Goal: Information Seeking & Learning: Compare options

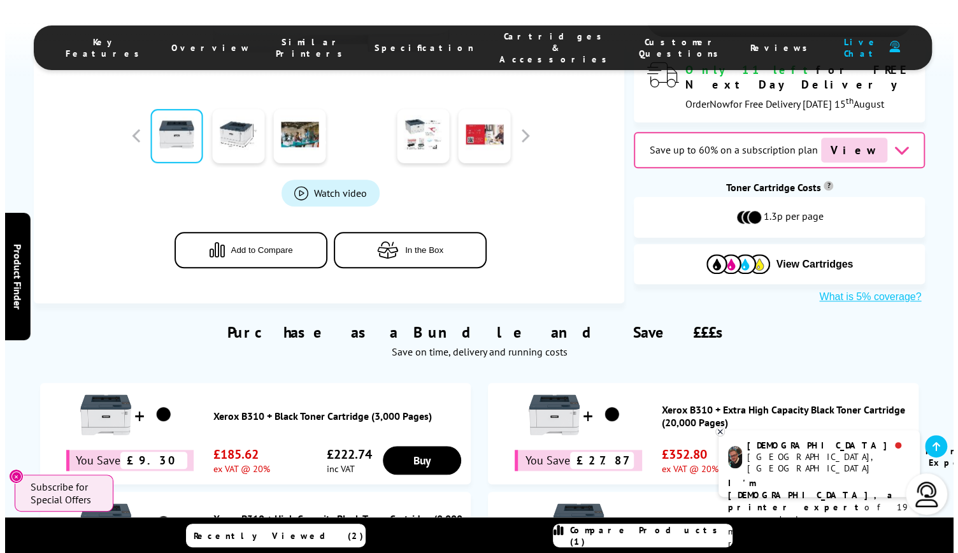
scroll to position [575, 0]
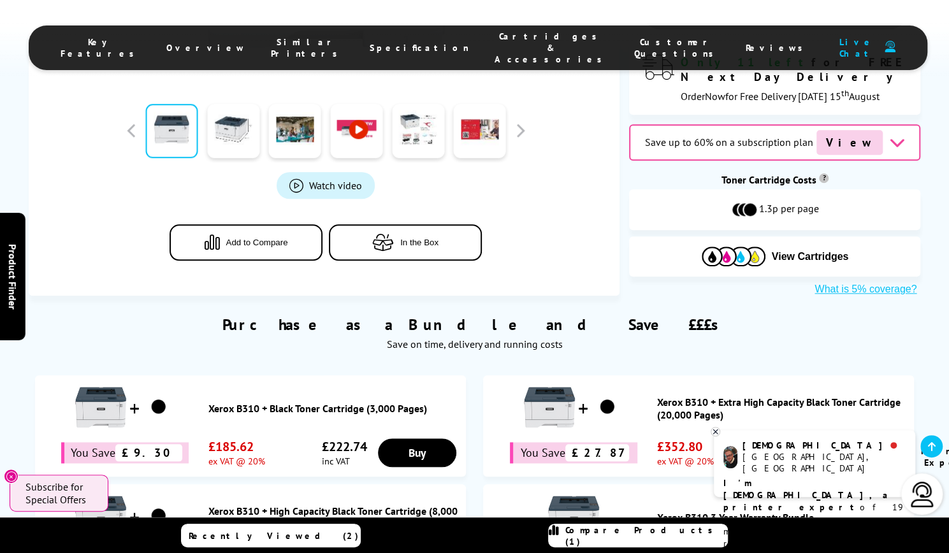
click at [265, 238] on span "Add to Compare" at bounding box center [257, 243] width 62 height 10
click at [668, 538] on span "Compare Products (2)" at bounding box center [646, 535] width 162 height 23
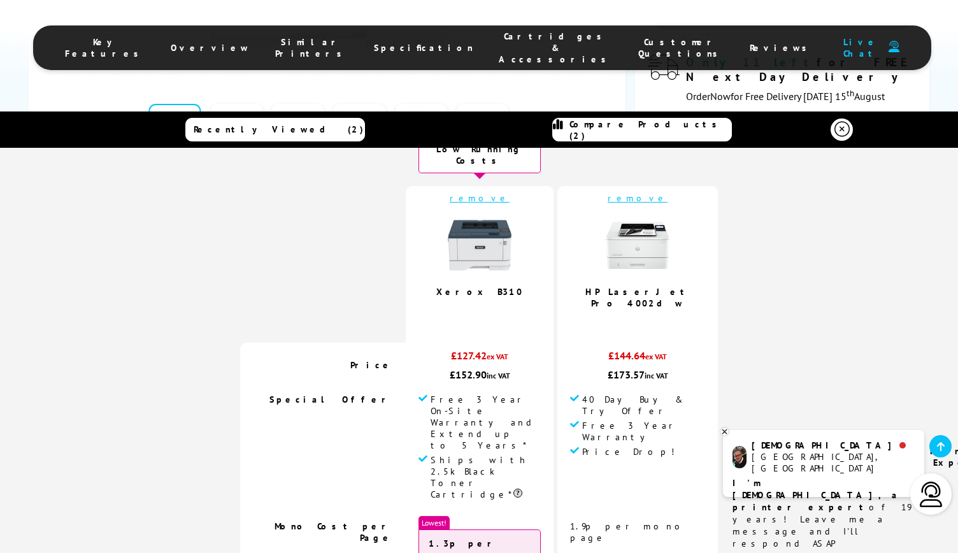
scroll to position [0, 0]
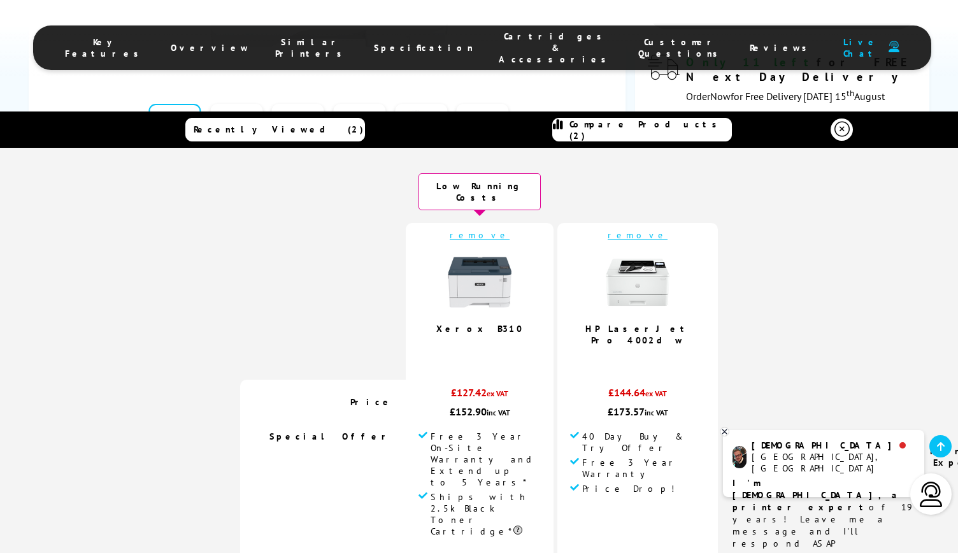
click at [484, 287] on img at bounding box center [480, 282] width 64 height 64
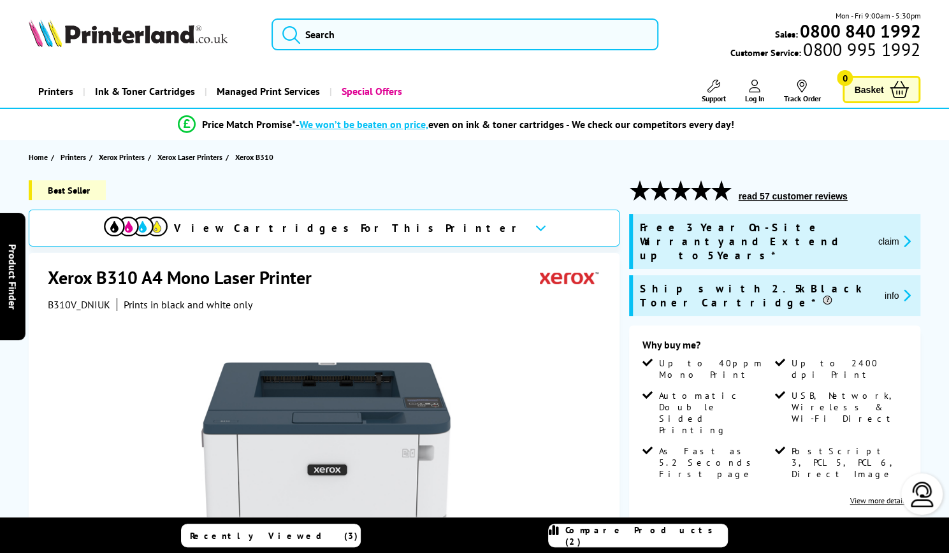
click at [803, 195] on button "read 57 customer reviews" at bounding box center [792, 195] width 117 height 11
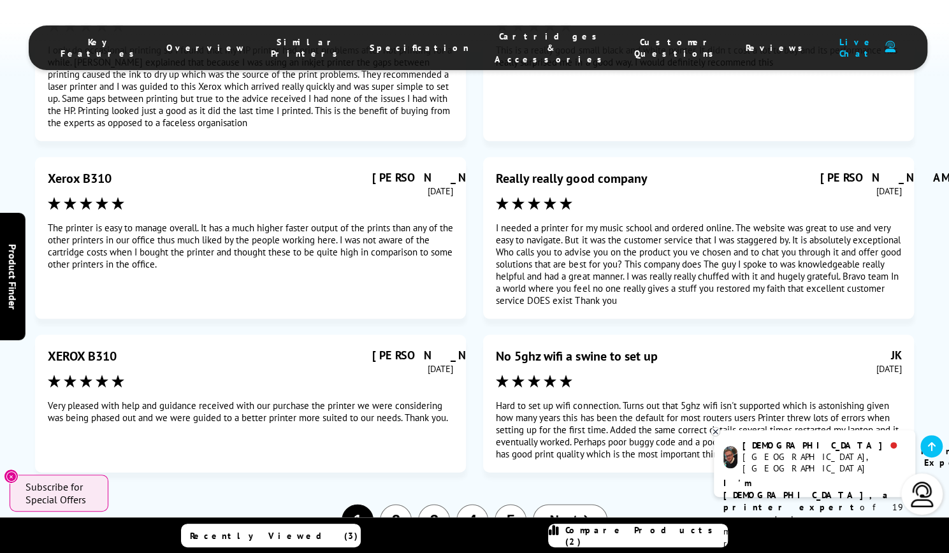
scroll to position [7083, 0]
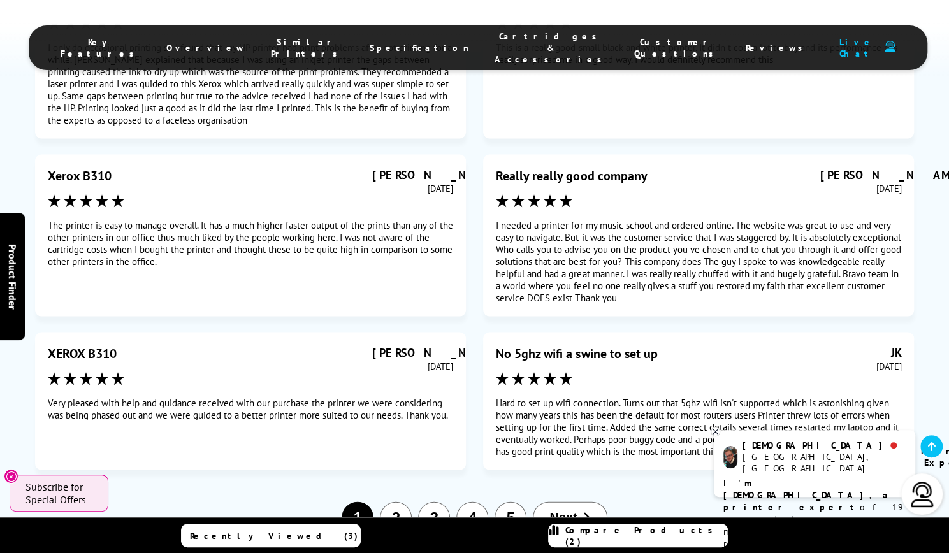
click at [578, 501] on button "Next" at bounding box center [570, 516] width 74 height 31
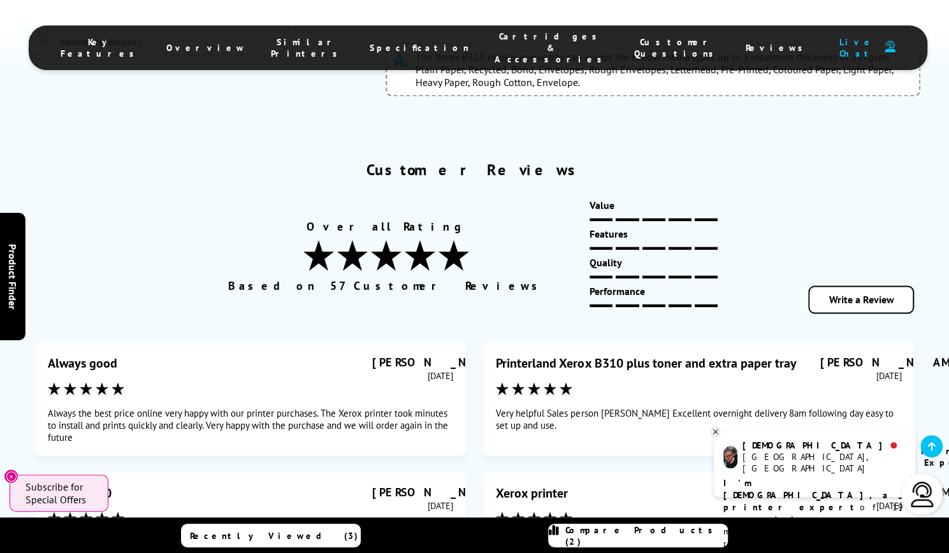
scroll to position [6725, 0]
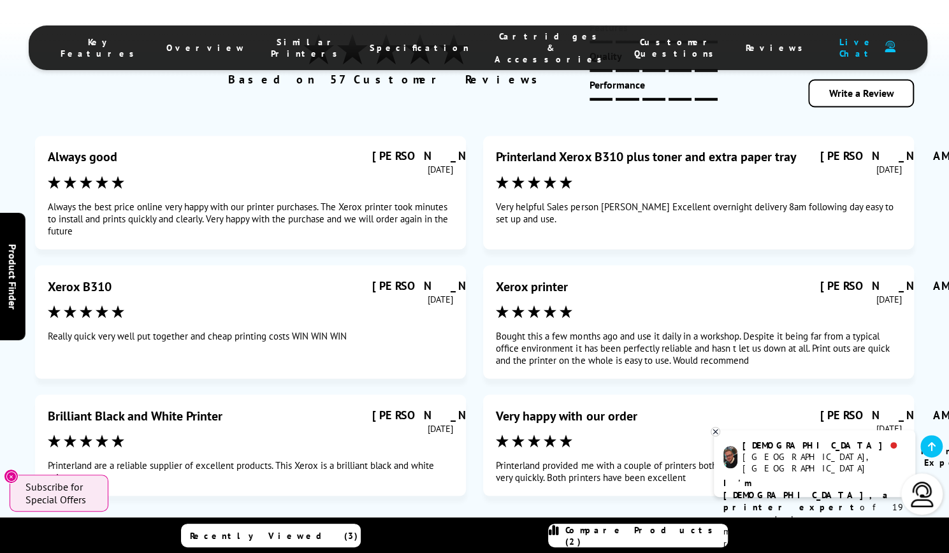
click at [621, 527] on button "Next" at bounding box center [610, 542] width 74 height 31
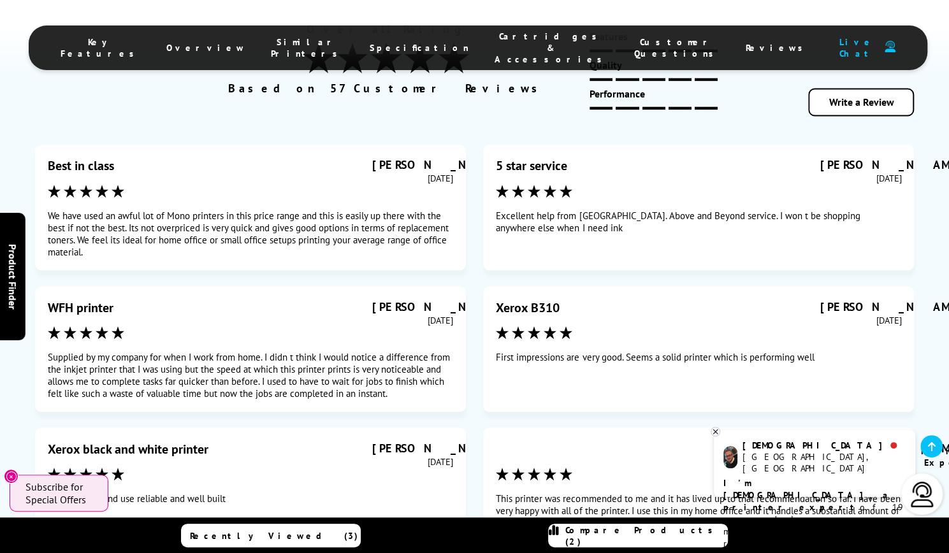
scroll to position [6915, 0]
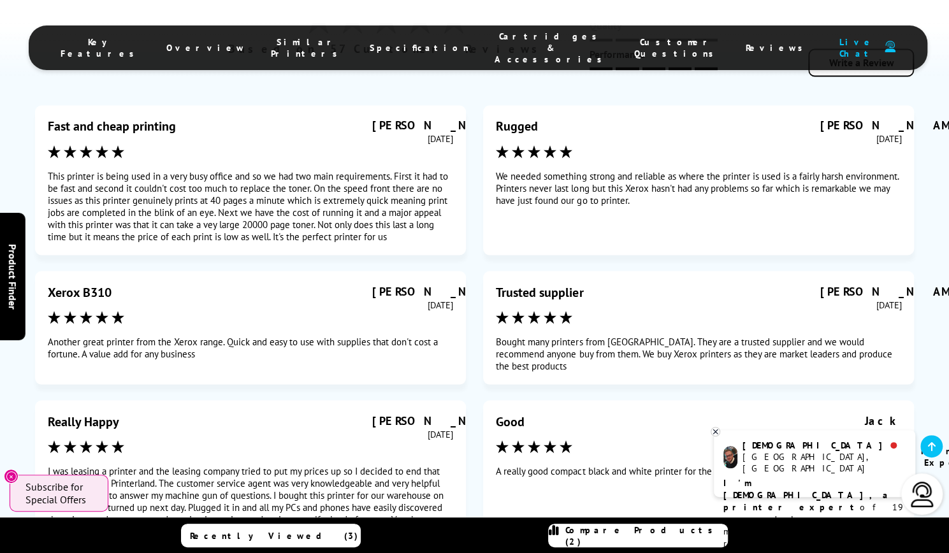
scroll to position [6956, 0]
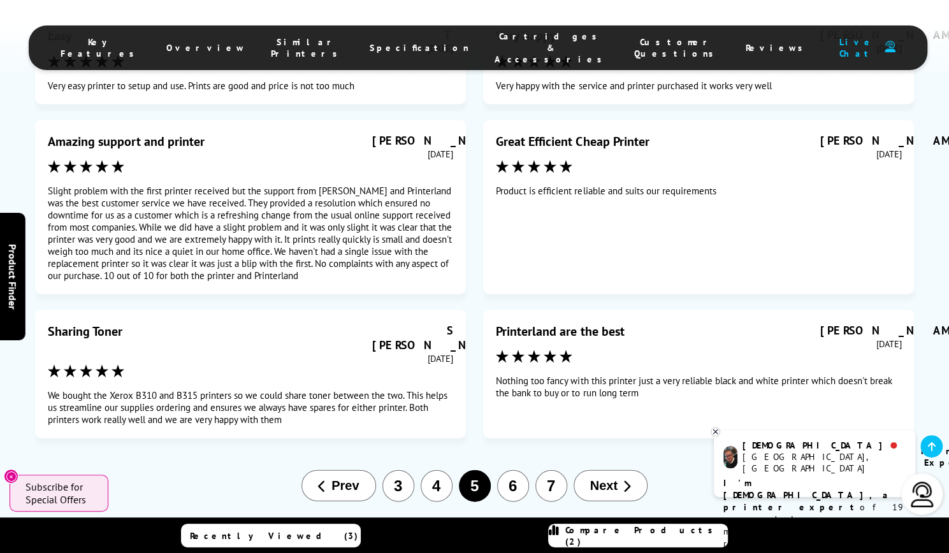
click at [615, 478] on span "Next" at bounding box center [603, 485] width 27 height 15
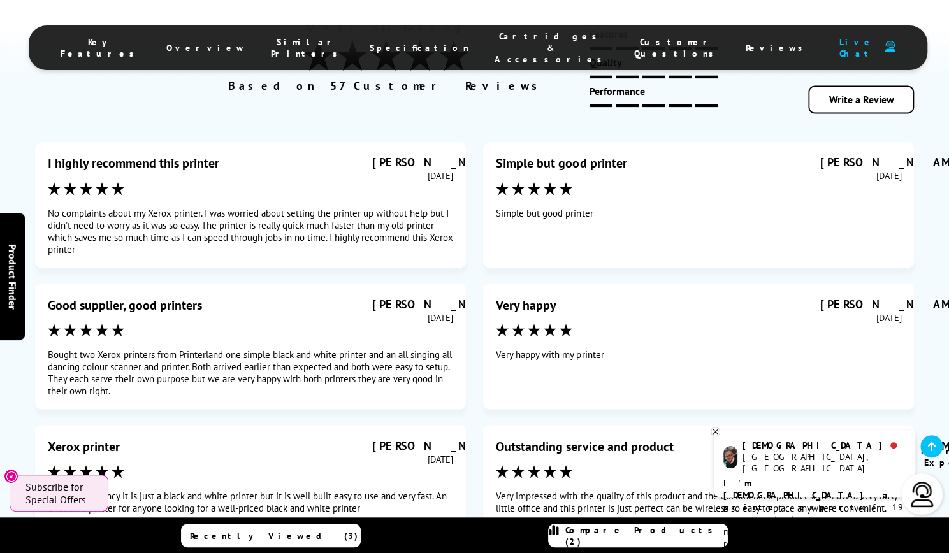
scroll to position [6932, 0]
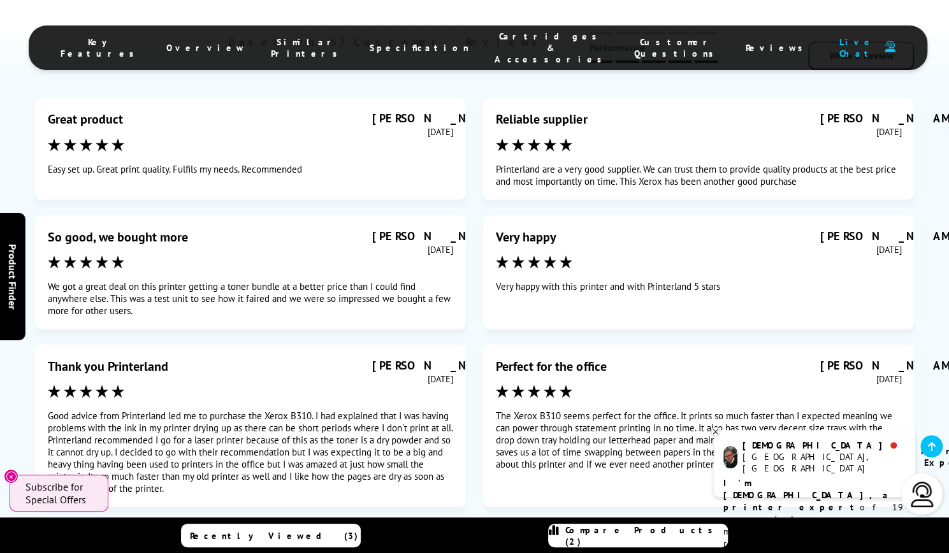
click at [626, 538] on button "Next" at bounding box center [610, 553] width 74 height 31
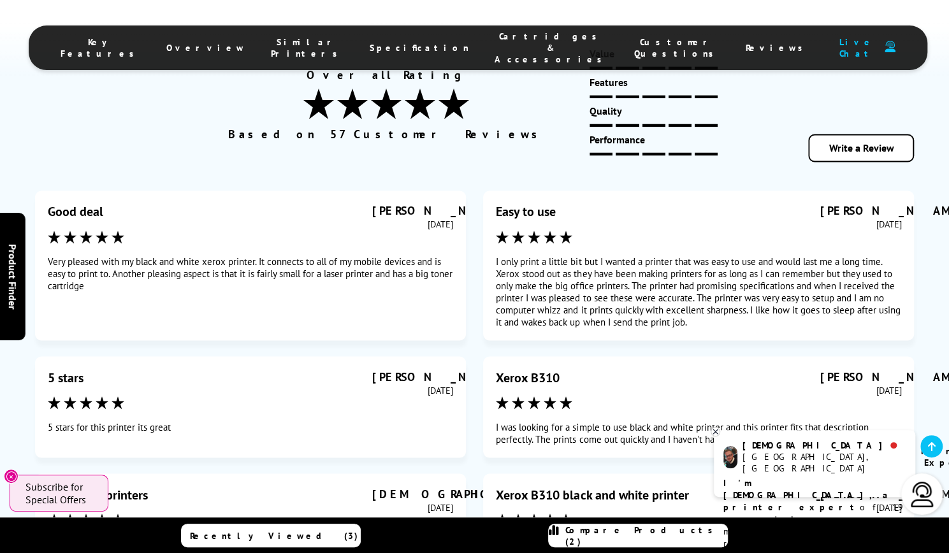
scroll to position [6940, 0]
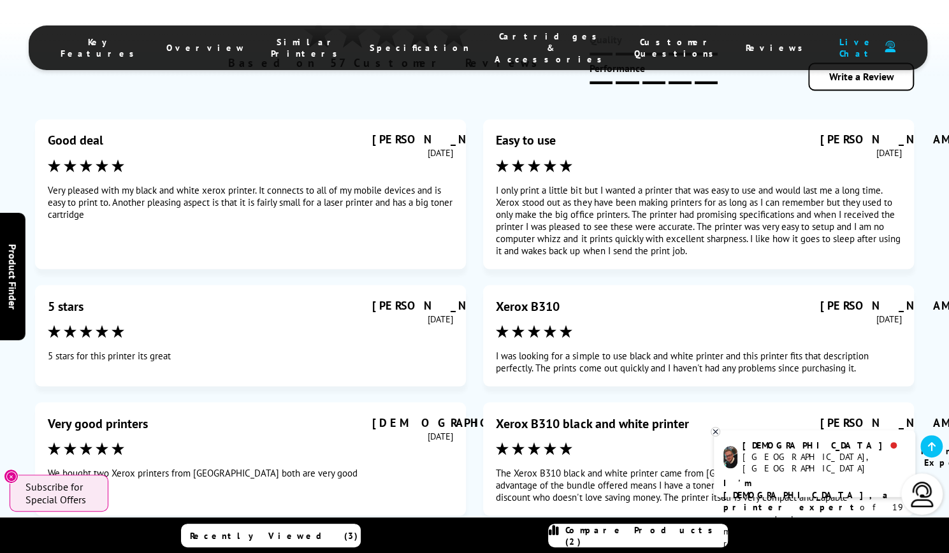
click at [617, 547] on button "Next" at bounding box center [610, 562] width 74 height 31
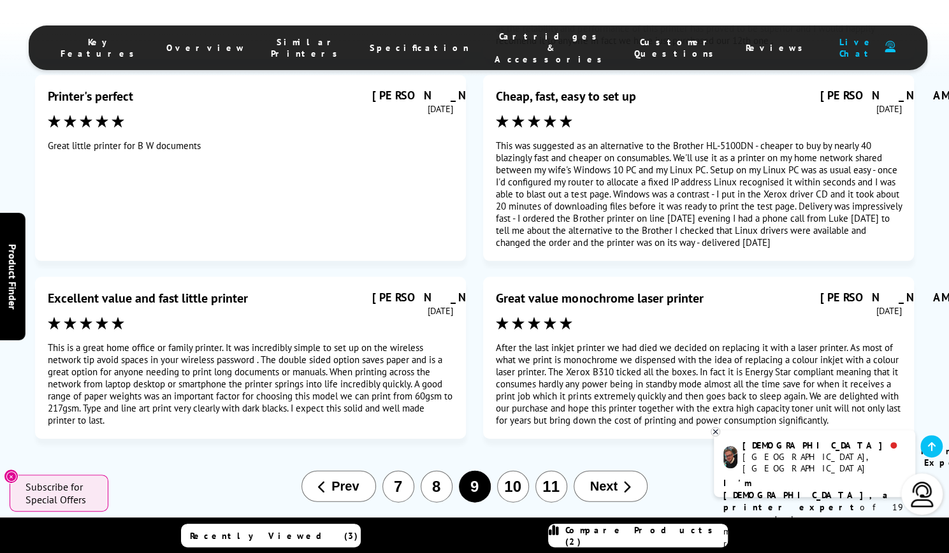
click at [616, 479] on span "Next" at bounding box center [603, 486] width 27 height 15
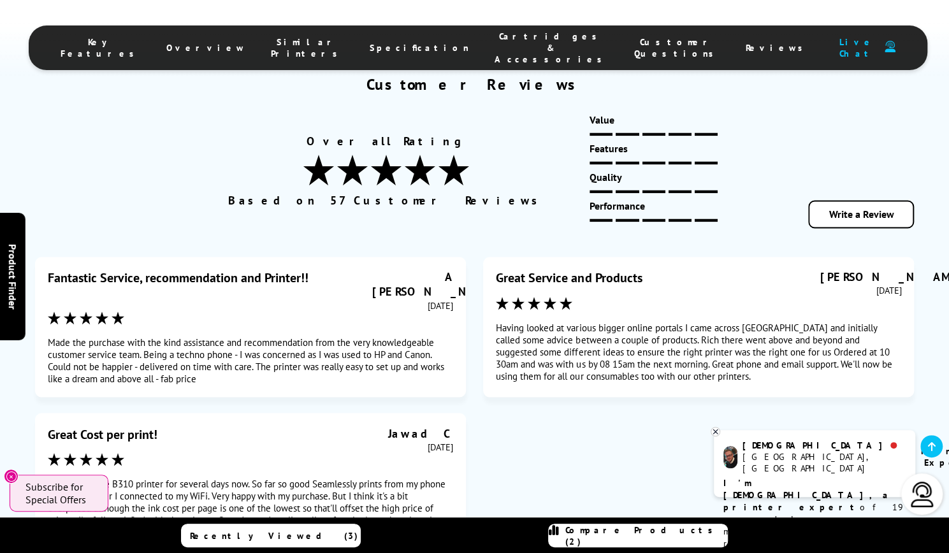
scroll to position [6804, 0]
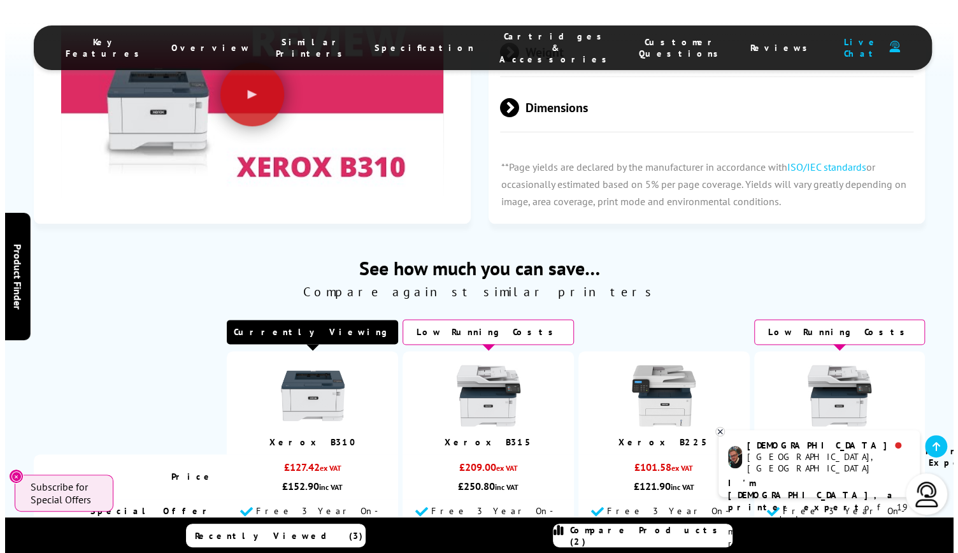
scroll to position [3646, 0]
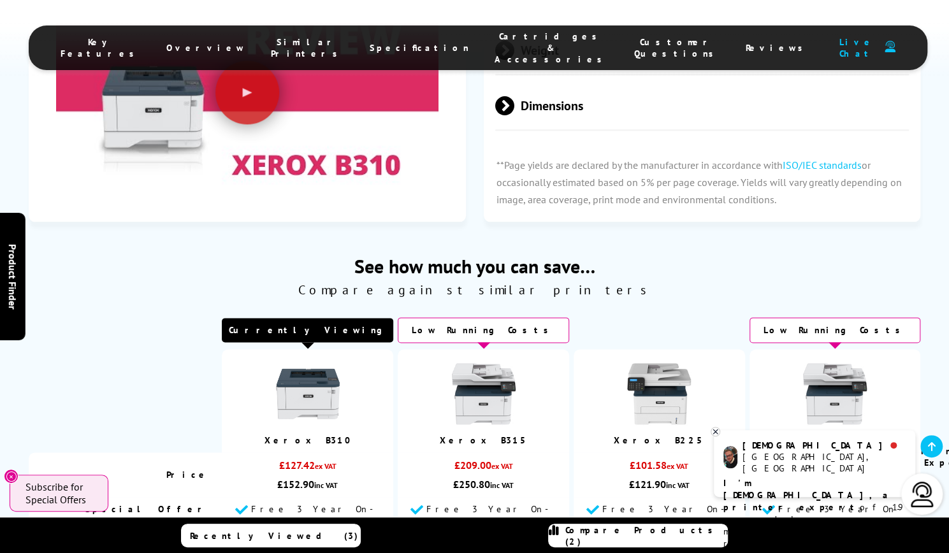
click at [649, 542] on link "Compare Products (2)" at bounding box center [638, 536] width 180 height 24
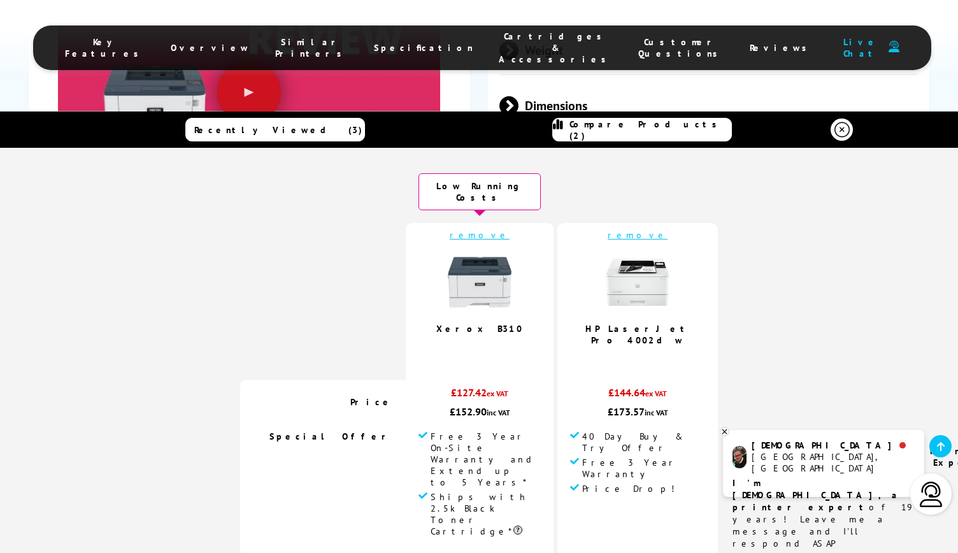
click at [638, 299] on img at bounding box center [638, 282] width 64 height 64
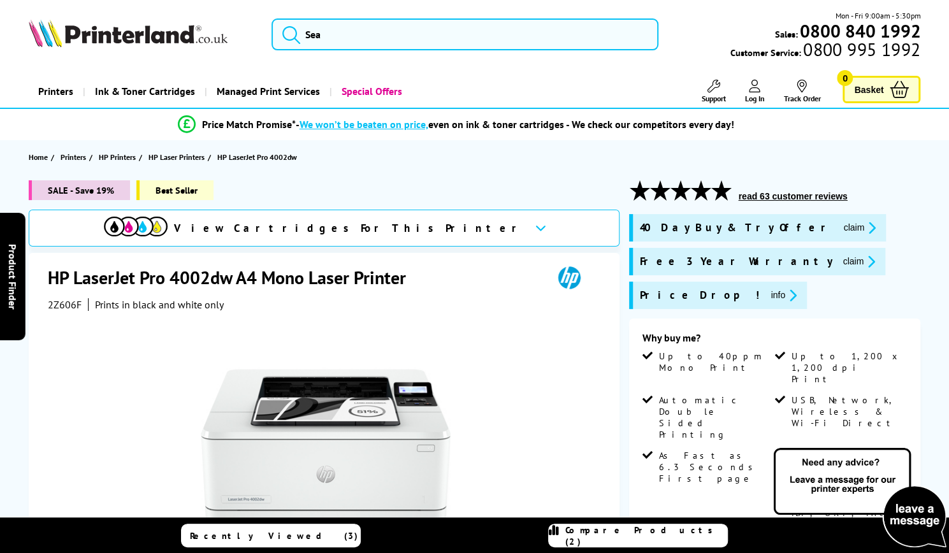
click at [818, 195] on button "read 63 customer reviews" at bounding box center [792, 195] width 117 height 11
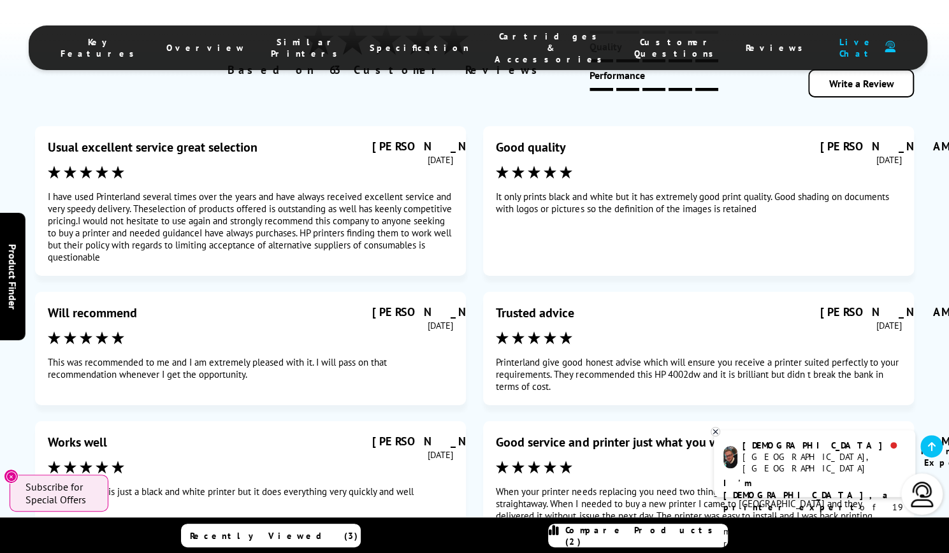
scroll to position [5242, 0]
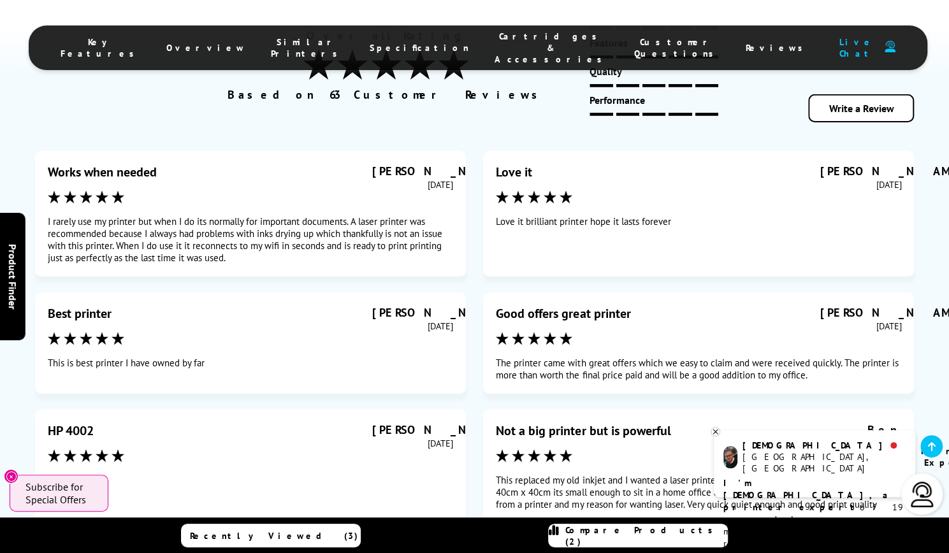
scroll to position [5217, 0]
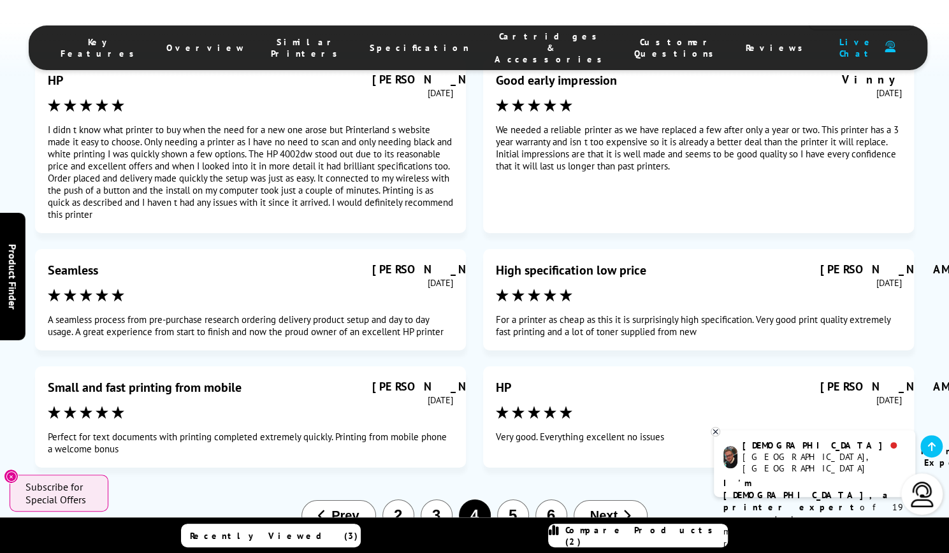
click at [613, 508] on span "Next" at bounding box center [603, 515] width 27 height 15
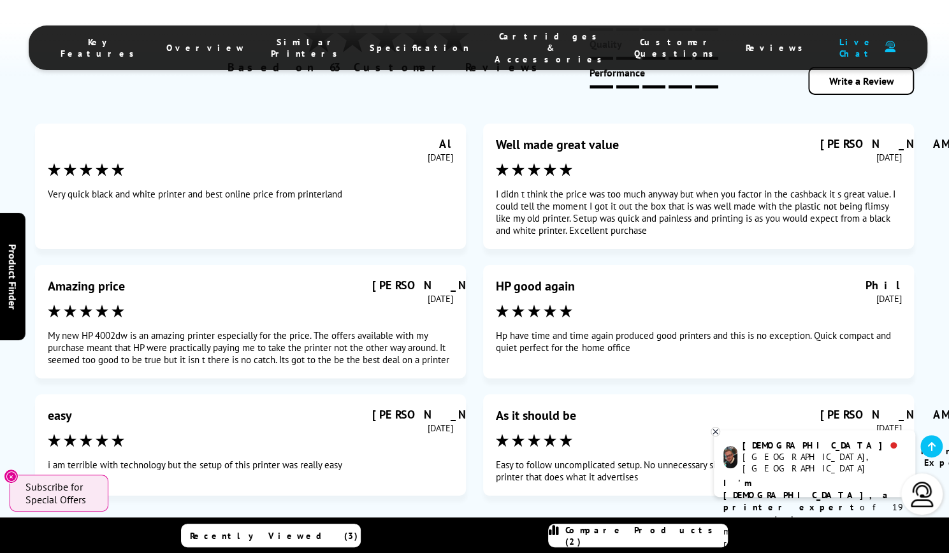
click at [613, 536] on span "Next" at bounding box center [603, 543] width 27 height 15
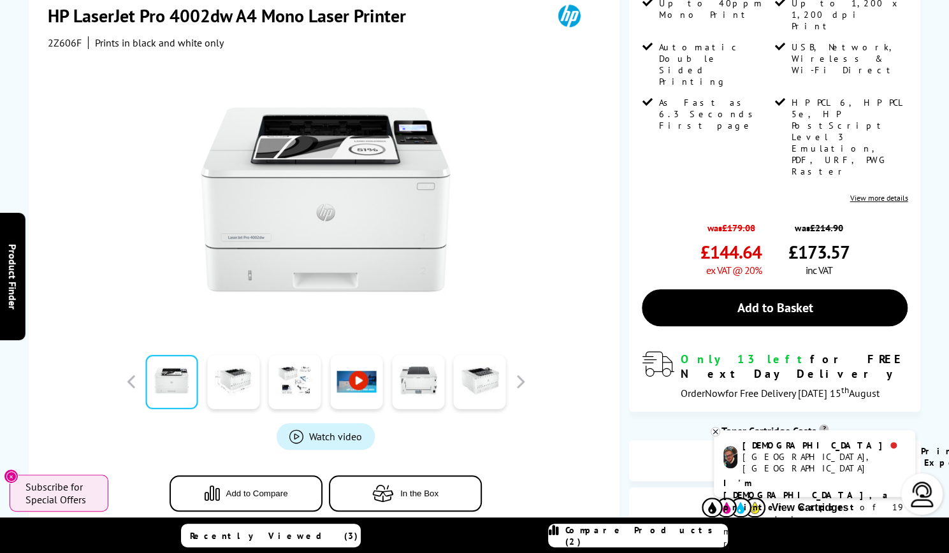
scroll to position [0, 0]
